Goal: Task Accomplishment & Management: Manage account settings

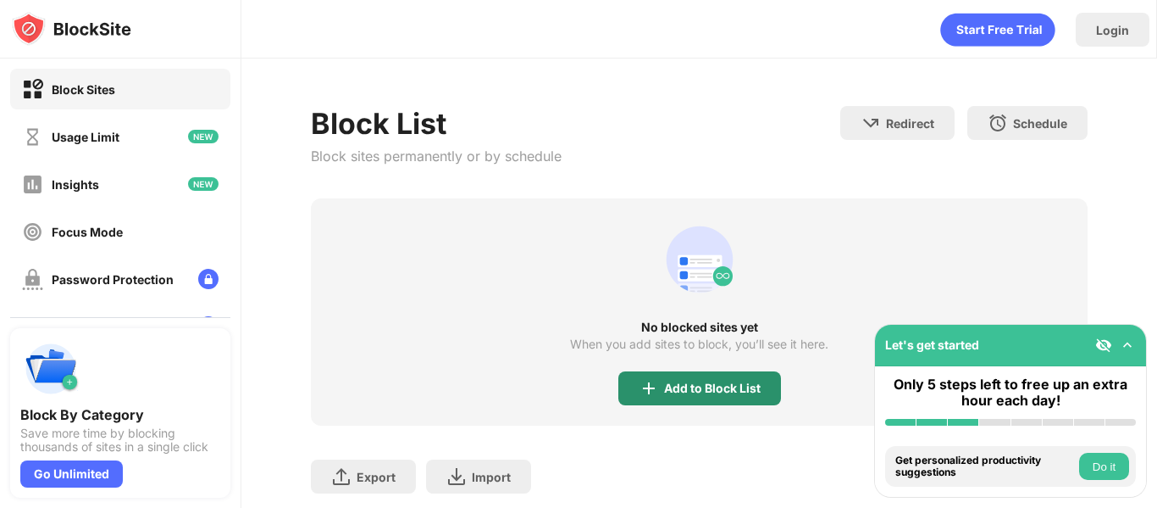
click at [669, 393] on div "Add to Block List" at bounding box center [712, 388] width 97 height 14
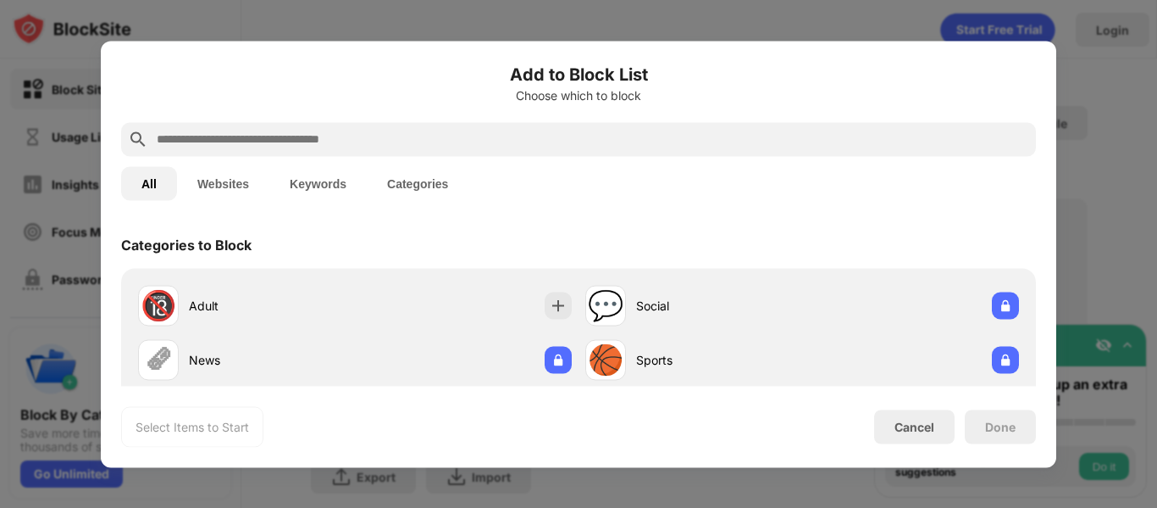
click at [412, 142] on input "text" at bounding box center [592, 139] width 874 height 20
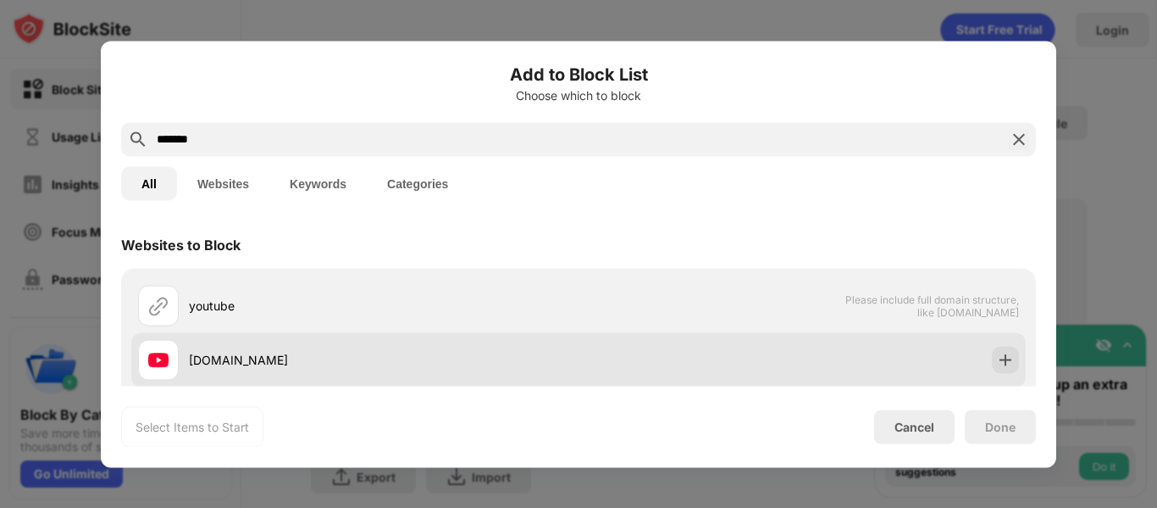
type input "*******"
click at [332, 365] on div "[DOMAIN_NAME]" at bounding box center [384, 360] width 390 height 18
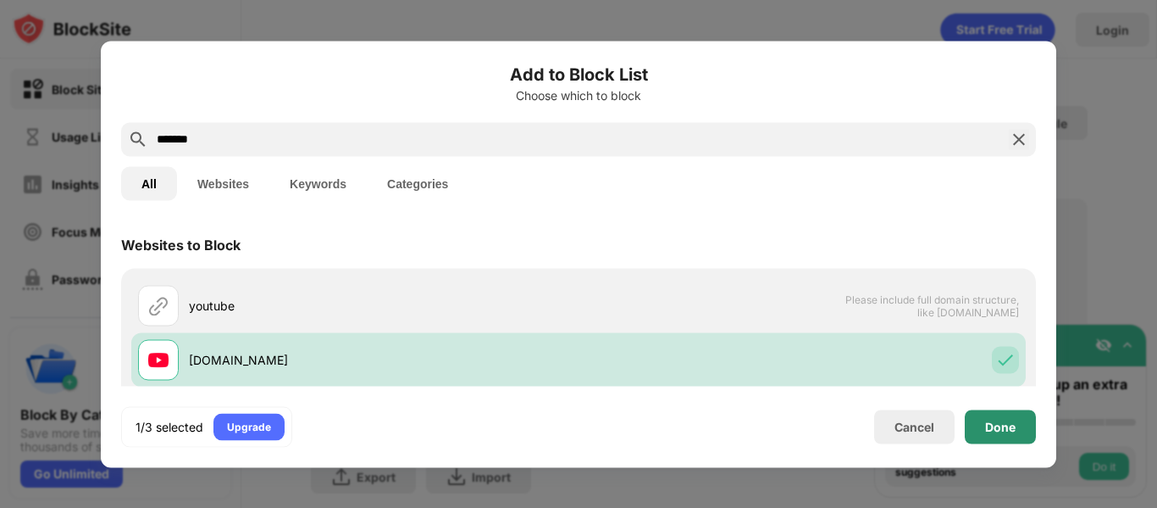
click at [1007, 436] on div "Done" at bounding box center [1000, 426] width 71 height 34
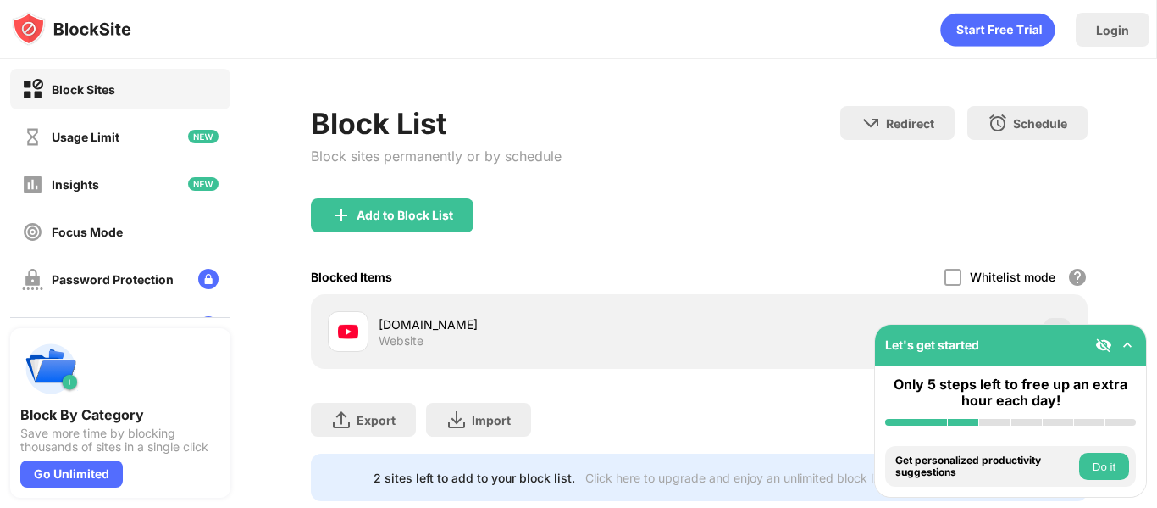
scroll to position [41, 0]
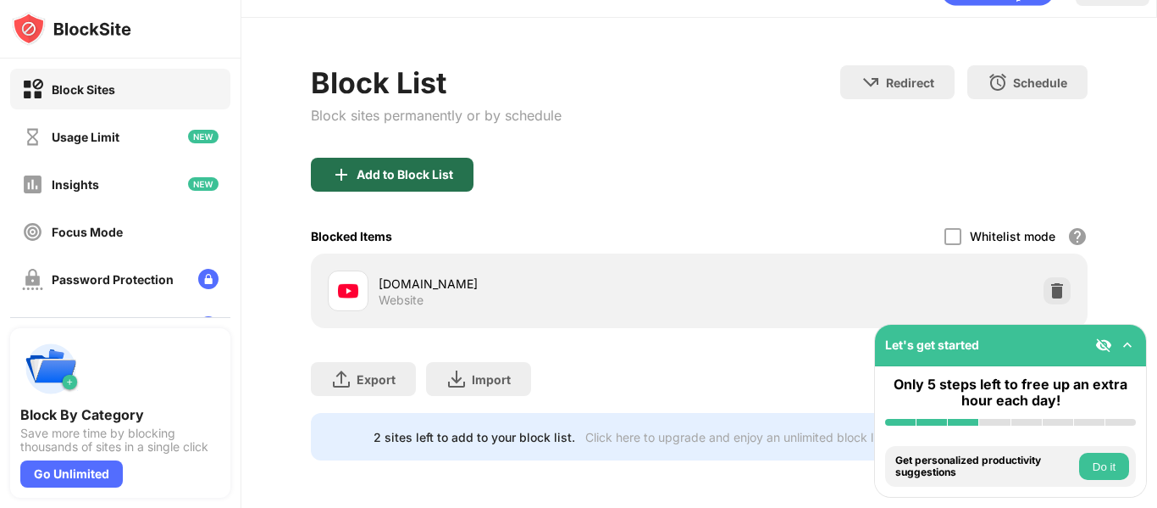
click at [394, 169] on div "Add to Block List" at bounding box center [405, 175] width 97 height 14
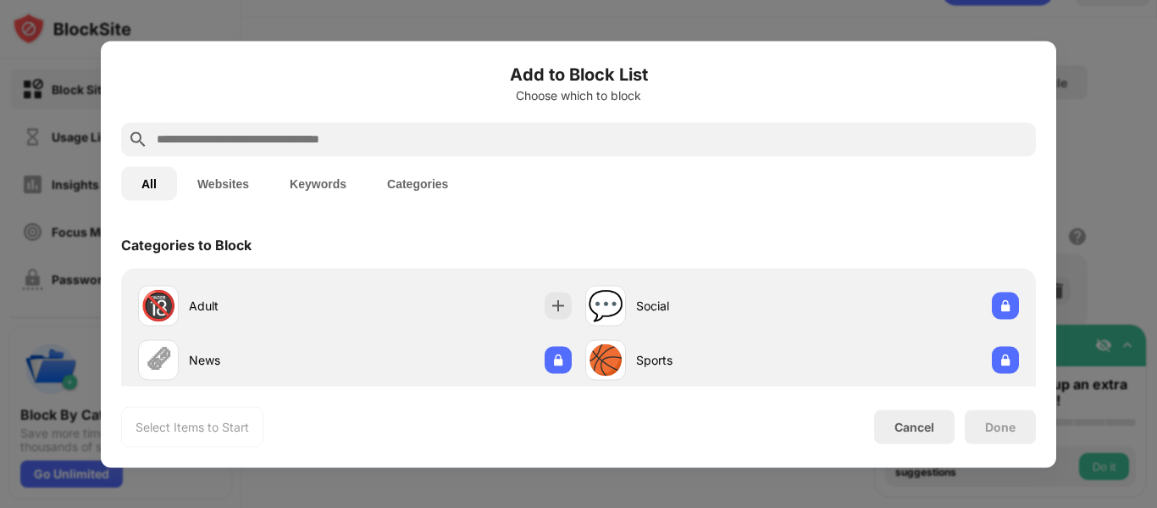
click at [369, 146] on input "text" at bounding box center [592, 139] width 874 height 20
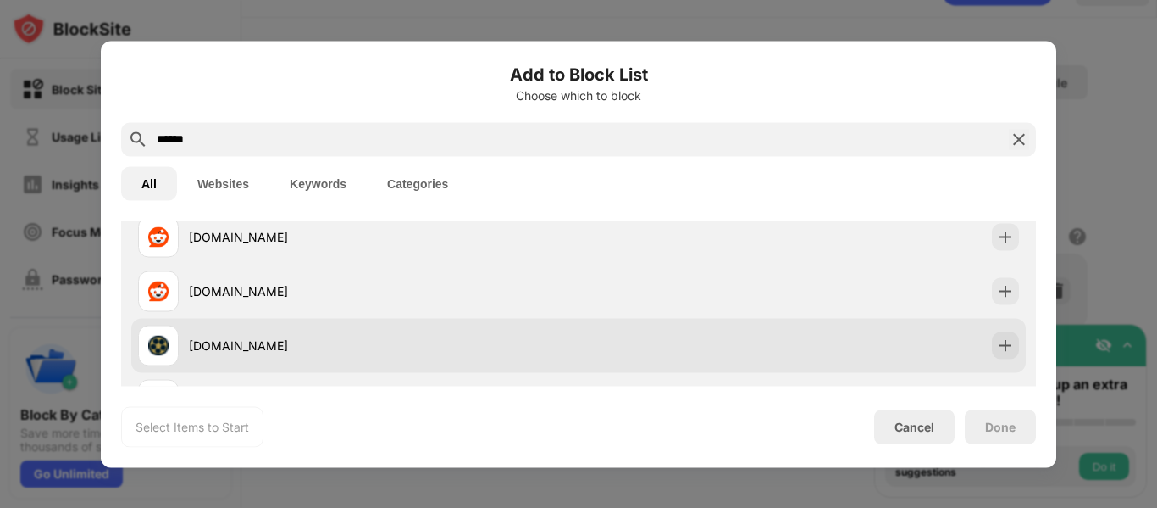
scroll to position [119, 0]
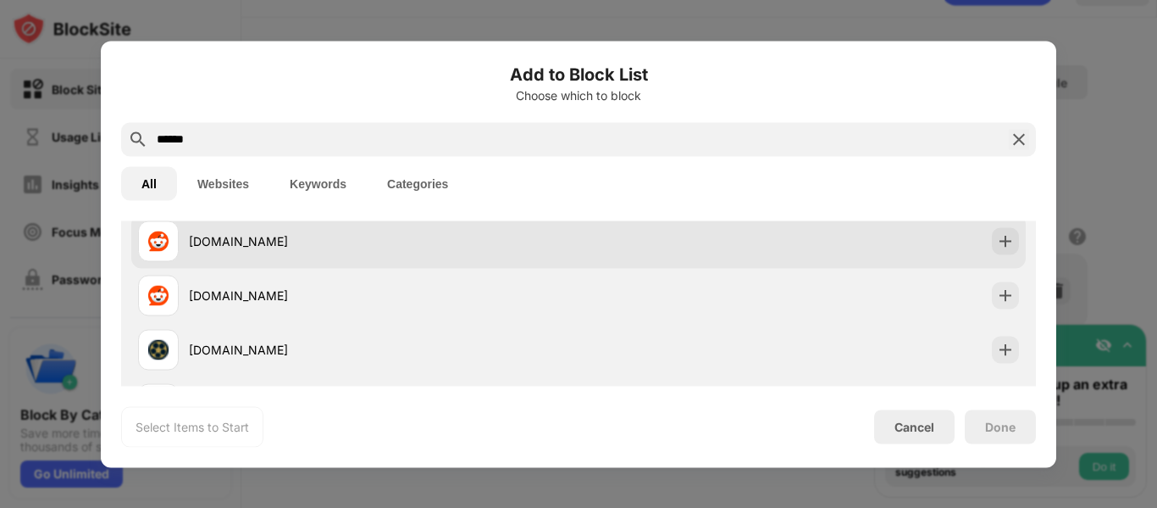
type input "******"
click at [483, 252] on div "[DOMAIN_NAME]" at bounding box center [358, 240] width 441 height 41
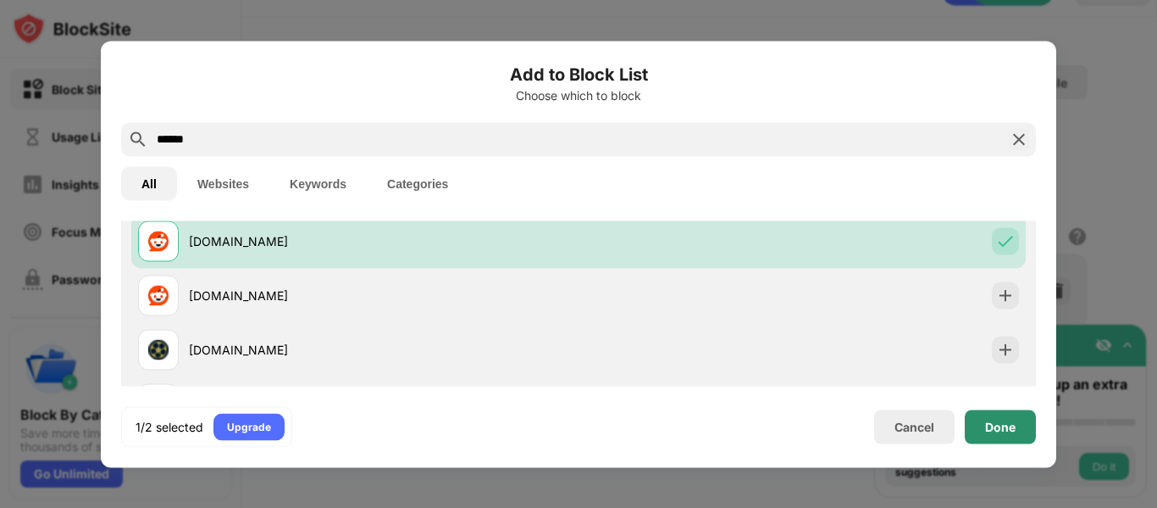
click at [1018, 419] on div "Done" at bounding box center [1000, 426] width 71 height 34
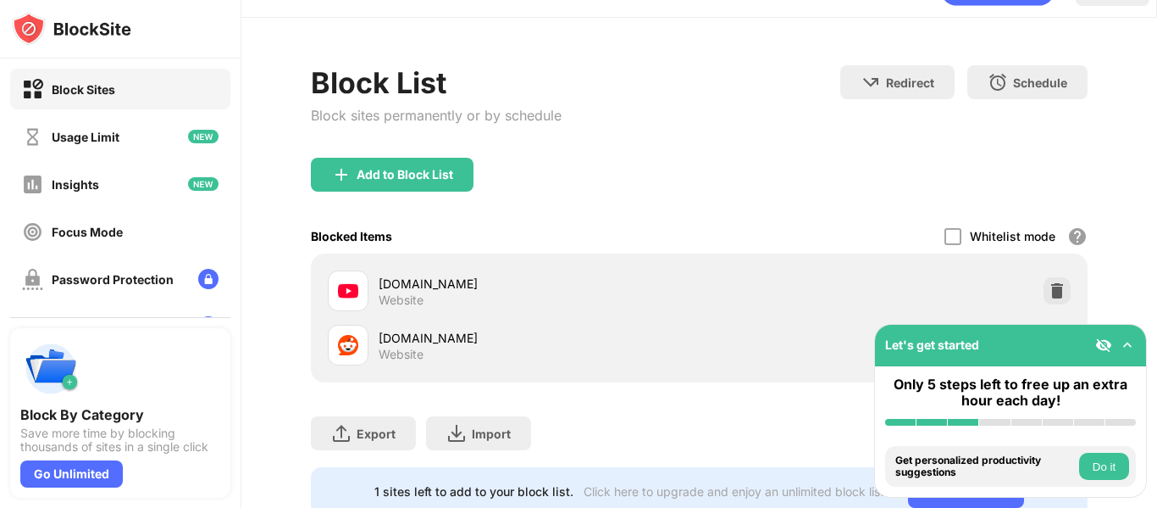
scroll to position [95, 0]
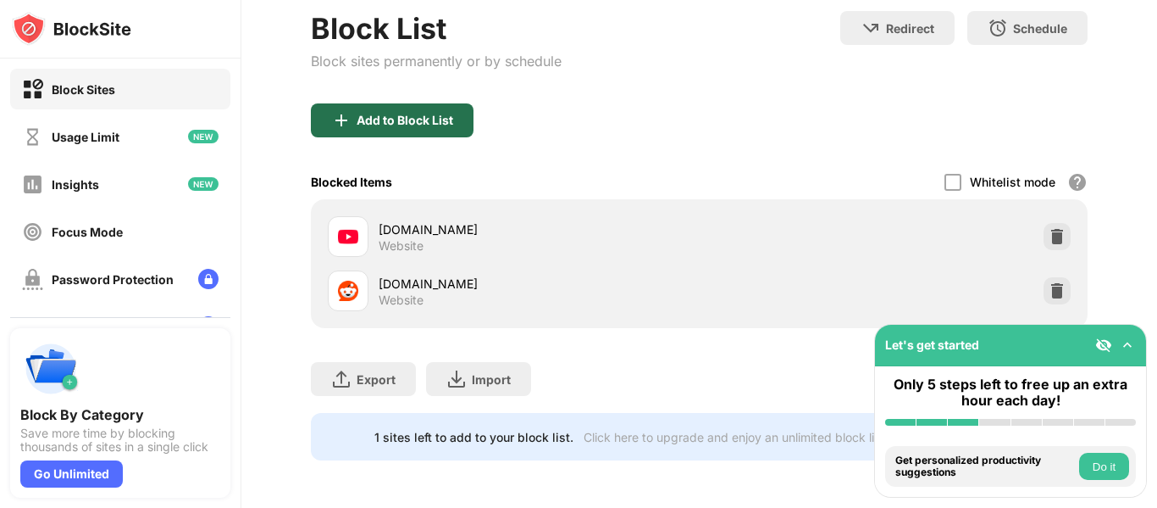
click at [402, 119] on div "Add to Block List" at bounding box center [405, 121] width 97 height 14
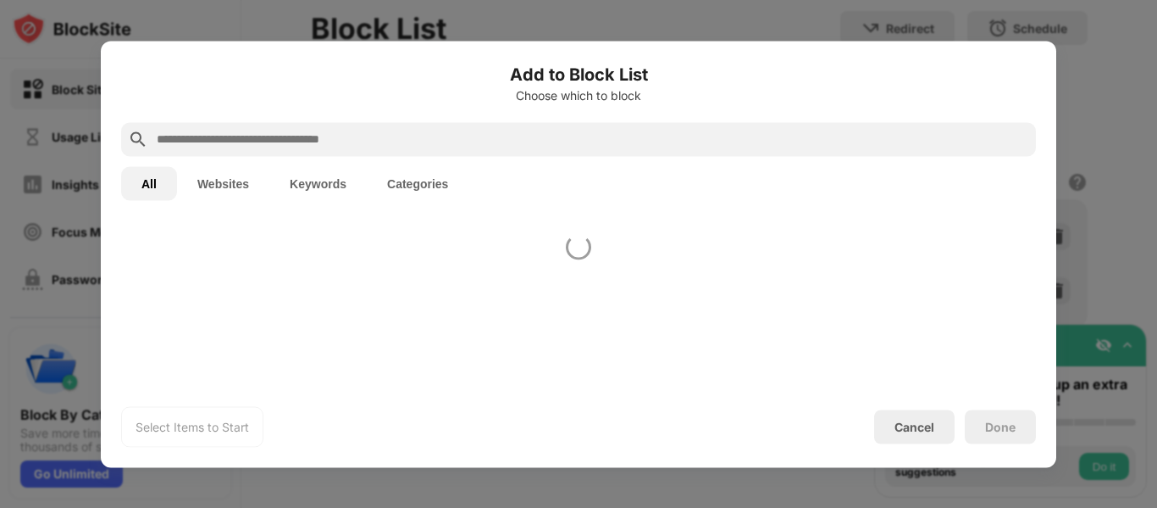
click at [399, 142] on input "text" at bounding box center [592, 139] width 874 height 20
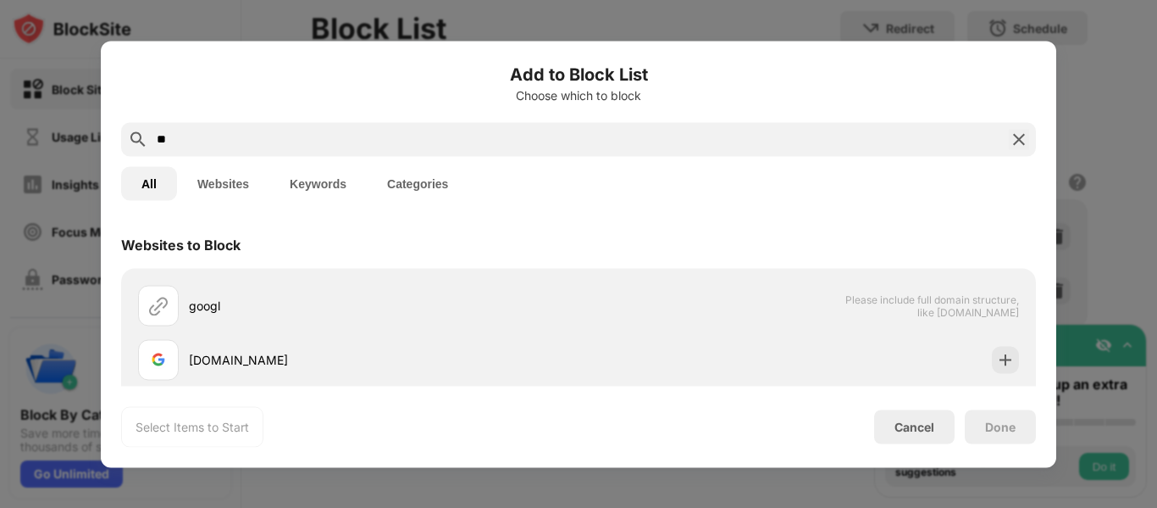
type input "*"
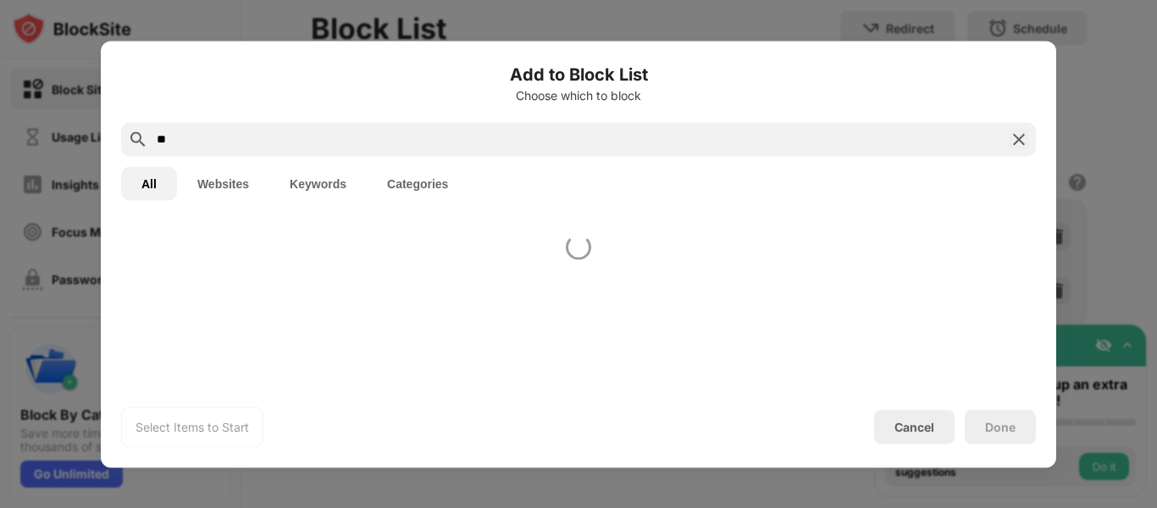
type input "*"
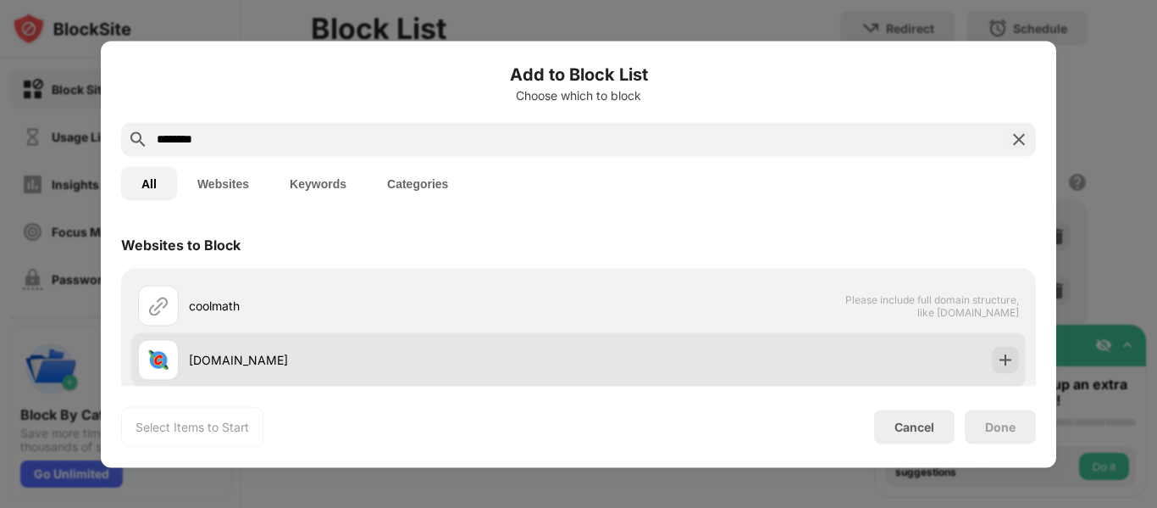
type input "********"
click at [312, 374] on div "[DOMAIN_NAME]" at bounding box center [358, 359] width 441 height 41
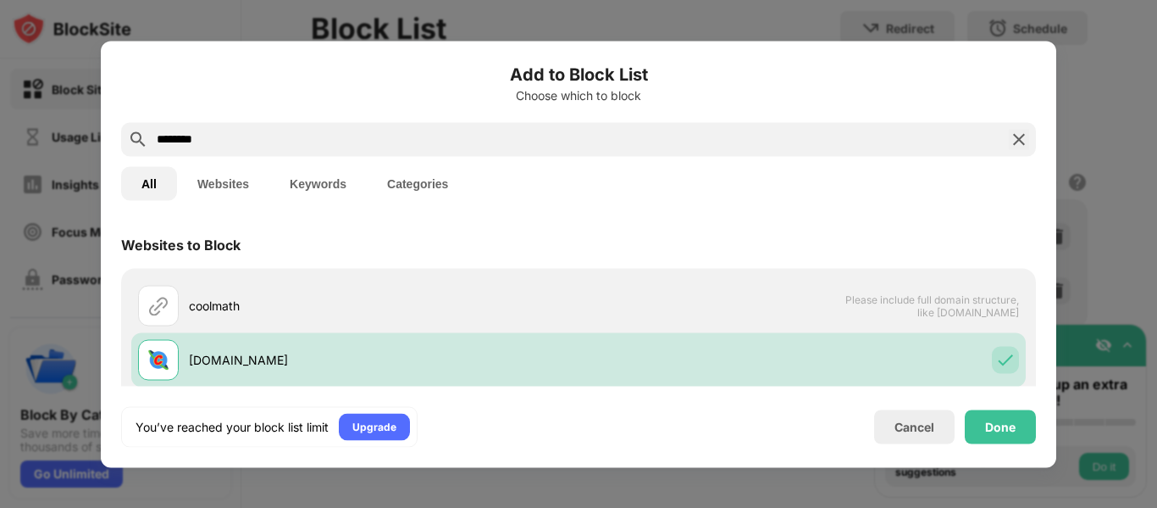
click at [1040, 436] on div "Add to Block List Choose which to block ******** All Websites Keywords Categori…" at bounding box center [579, 254] width 956 height 426
click at [1013, 431] on div "Done" at bounding box center [1000, 426] width 31 height 14
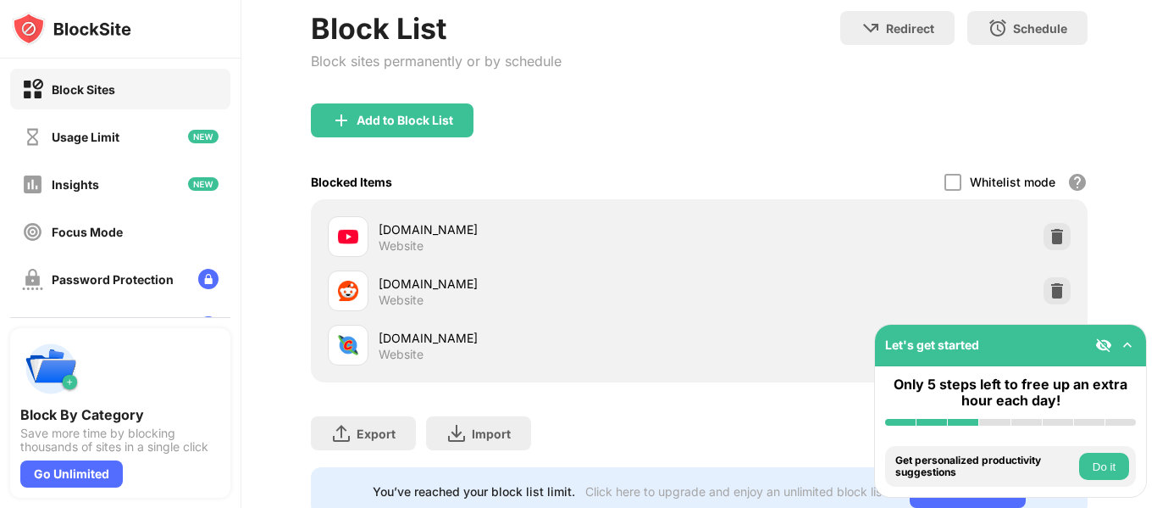
scroll to position [149, 0]
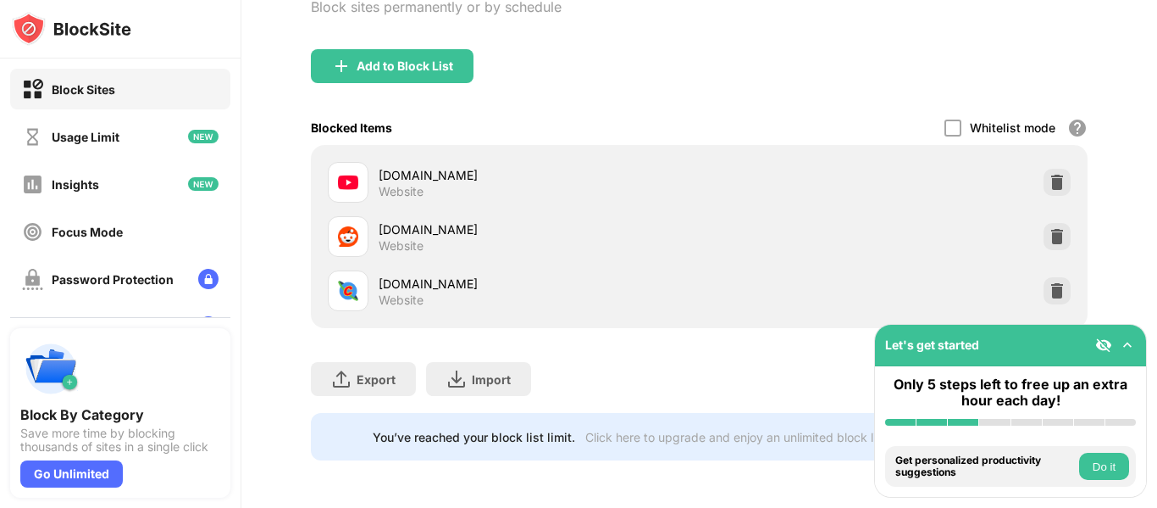
click at [1110, 463] on button "Do it" at bounding box center [1104, 465] width 50 height 27
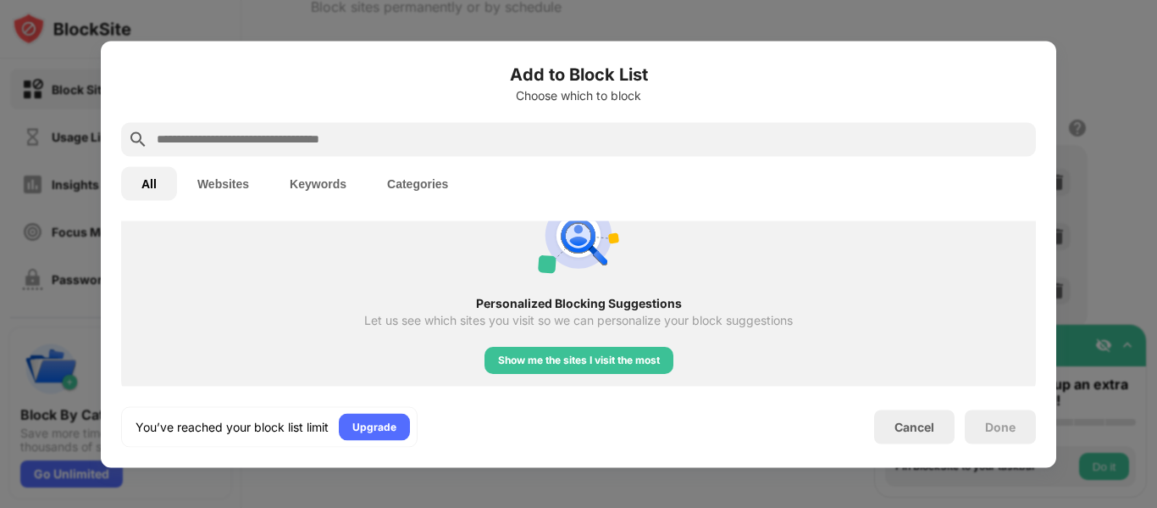
scroll to position [685, 0]
click at [640, 355] on div "Show me the sites I visit the most" at bounding box center [579, 358] width 162 height 17
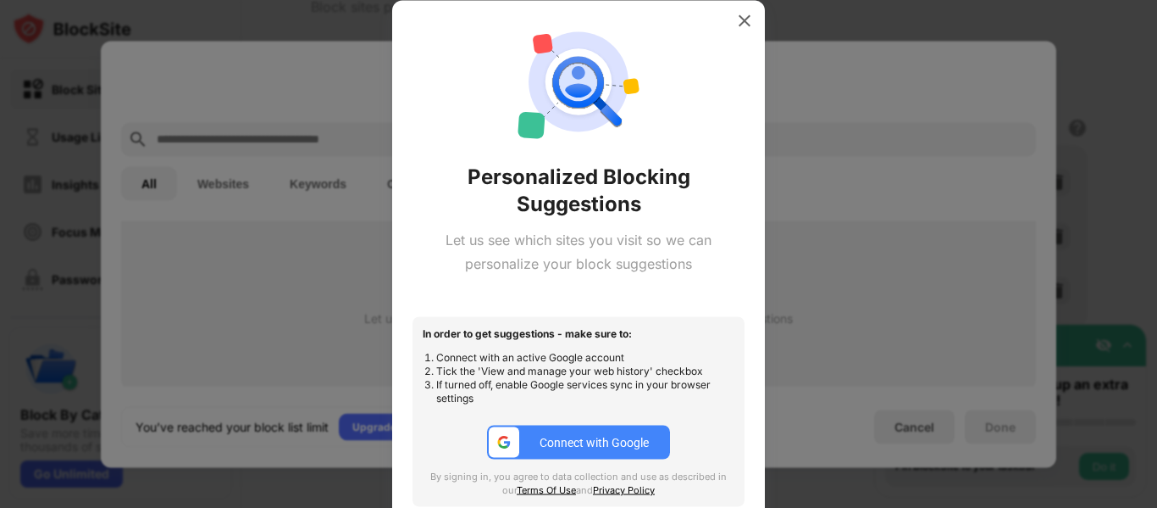
click at [599, 441] on div "Connect with Google" at bounding box center [594, 443] width 109 height 14
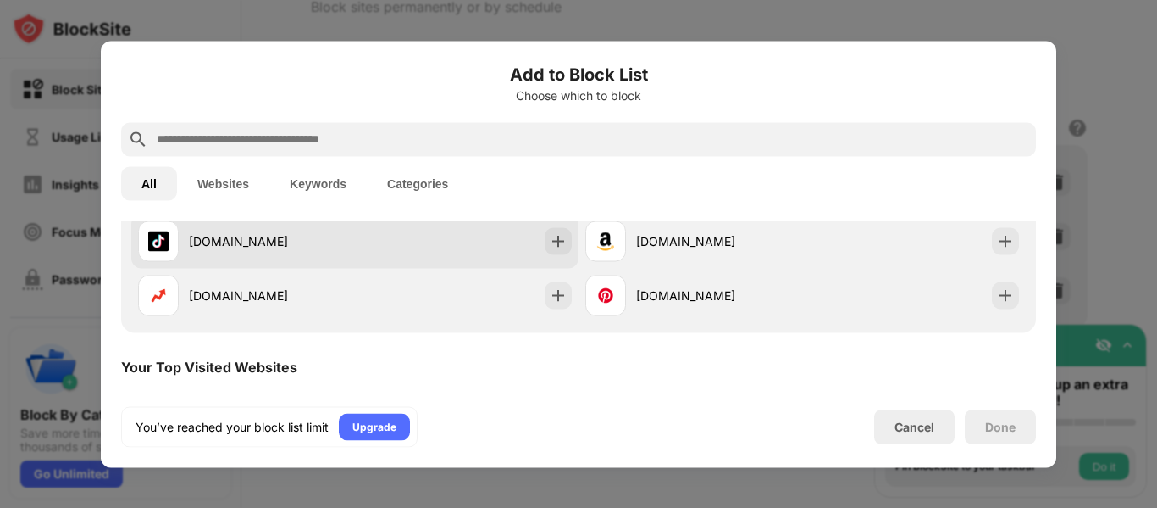
scroll to position [1000, 0]
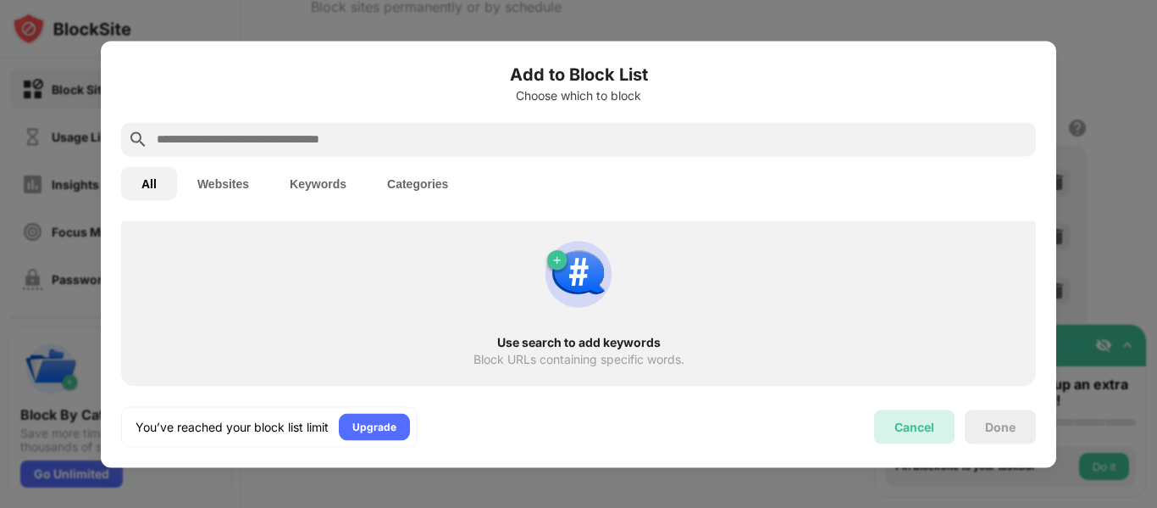
click at [950, 431] on div "Cancel" at bounding box center [914, 426] width 80 height 34
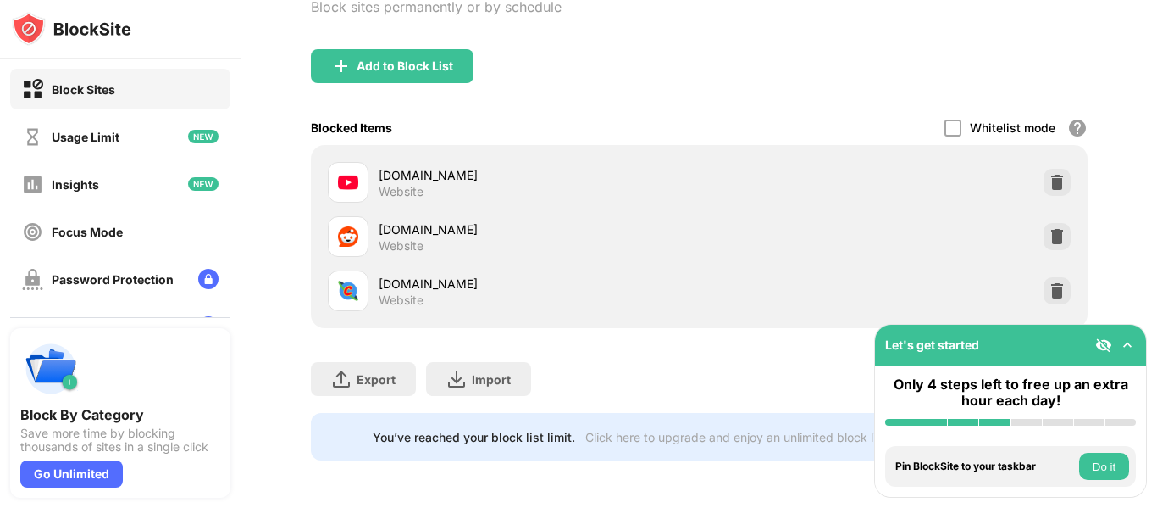
scroll to position [0, 0]
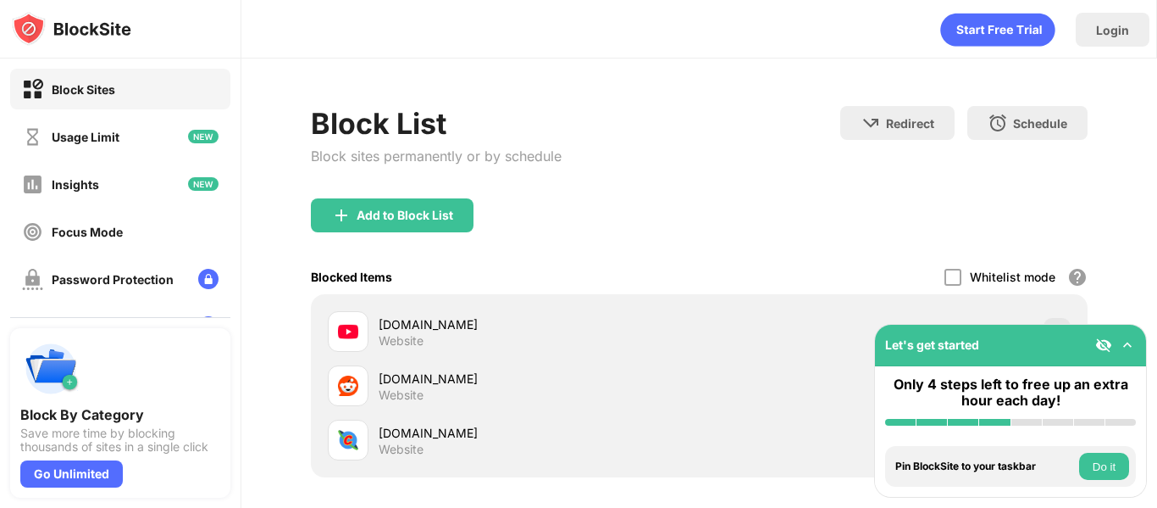
click at [548, 339] on div "[DOMAIN_NAME] Website" at bounding box center [539, 331] width 321 height 33
click at [161, 199] on div "Insights" at bounding box center [120, 184] width 220 height 41
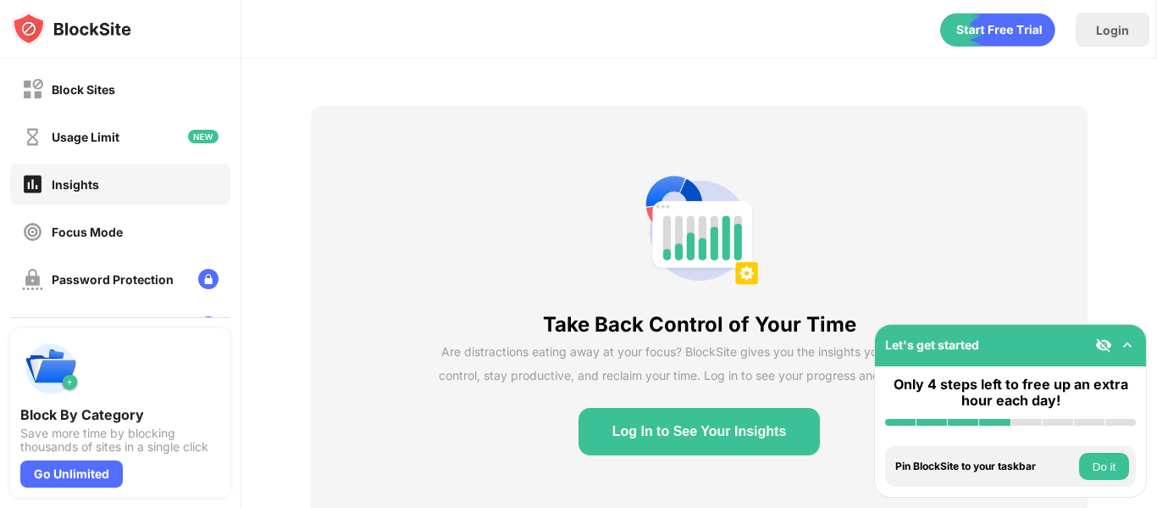
click at [669, 428] on button "Log In to See Your Insights" at bounding box center [700, 431] width 242 height 47
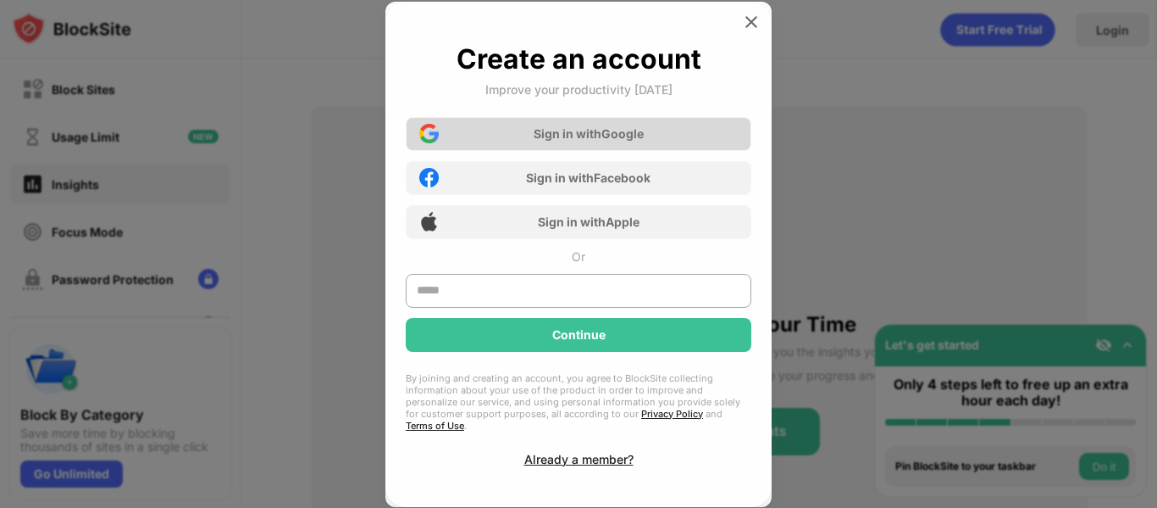
click at [542, 138] on div "Sign in with Google" at bounding box center [589, 133] width 110 height 14
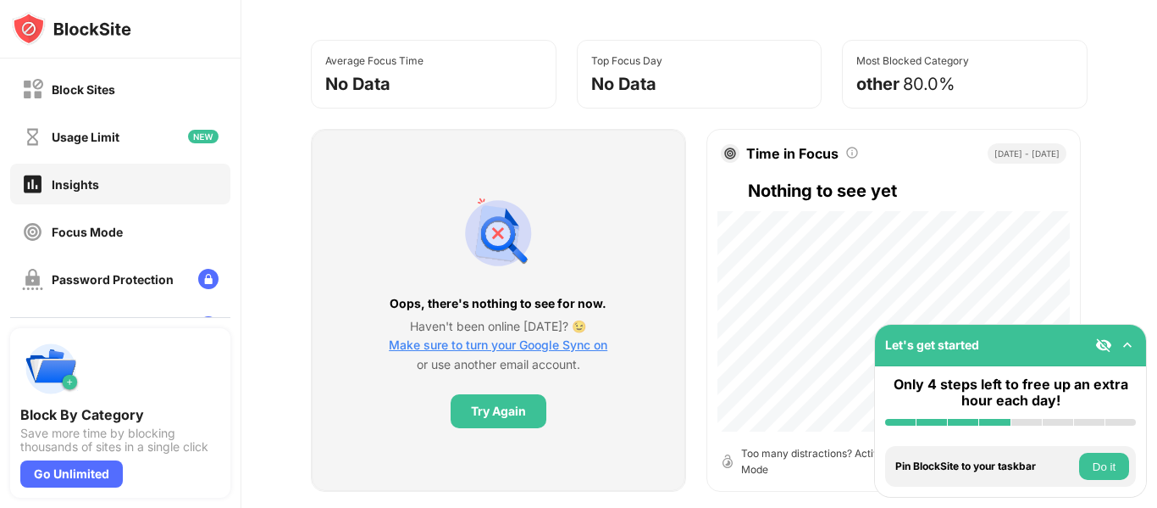
scroll to position [177, 0]
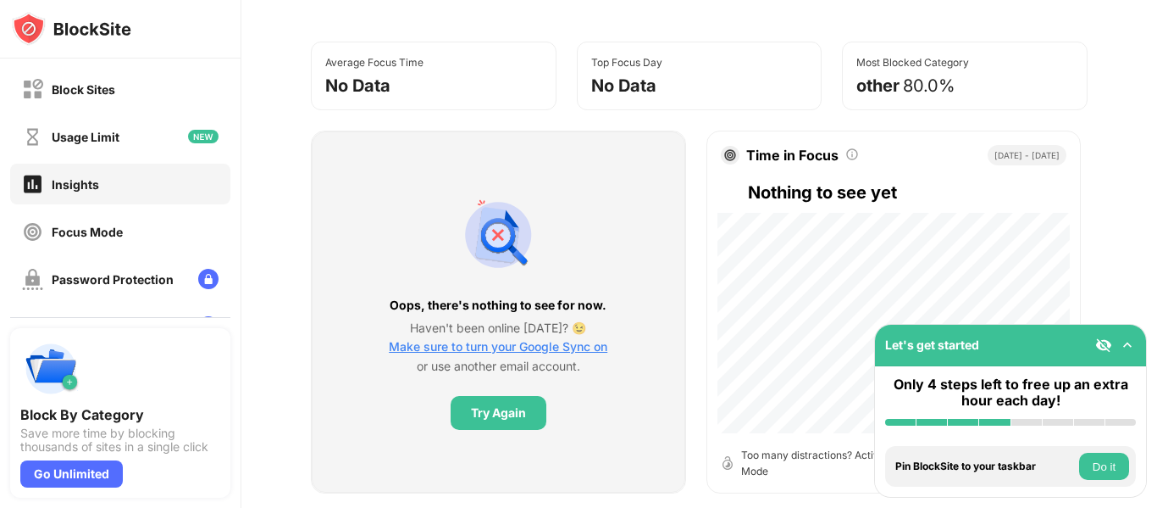
click at [947, 77] on div "80.0%" at bounding box center [929, 85] width 53 height 20
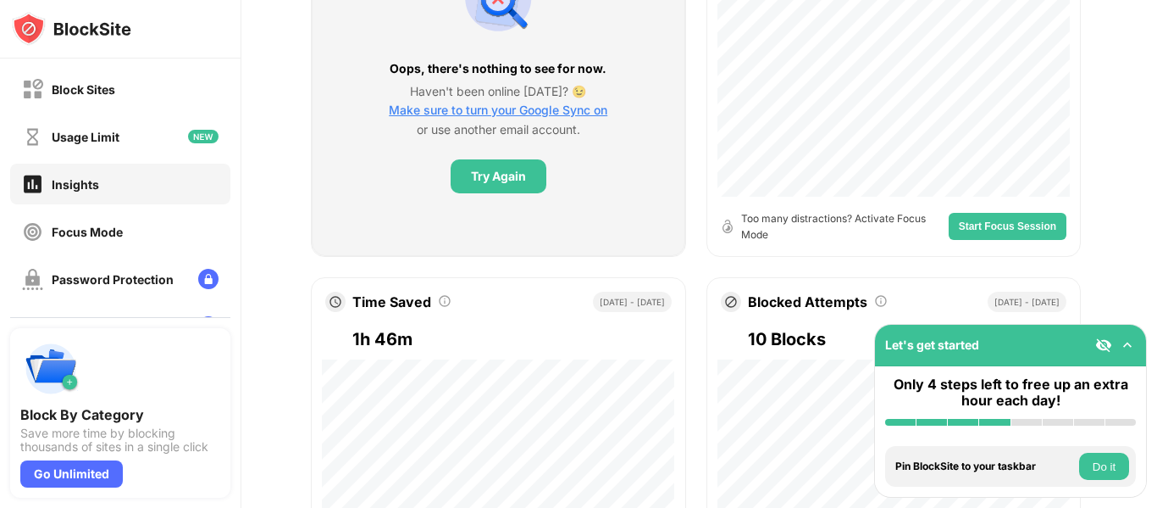
scroll to position [572, 0]
